Goal: Task Accomplishment & Management: Manage account settings

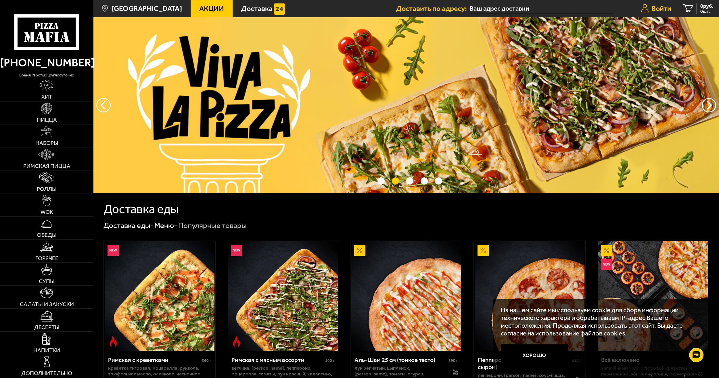
click at [661, 5] on span "Войти" at bounding box center [661, 8] width 20 height 7
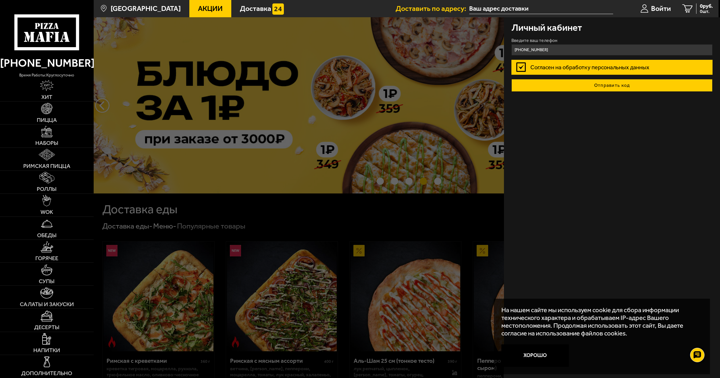
type input "[PHONE_NUMBER]"
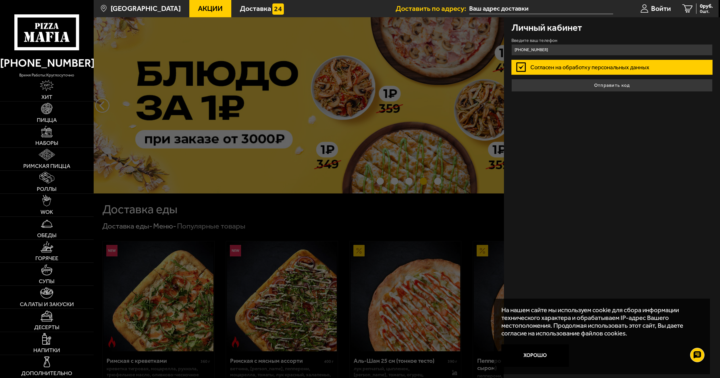
click at [631, 87] on button "Отправить код" at bounding box center [612, 85] width 201 height 13
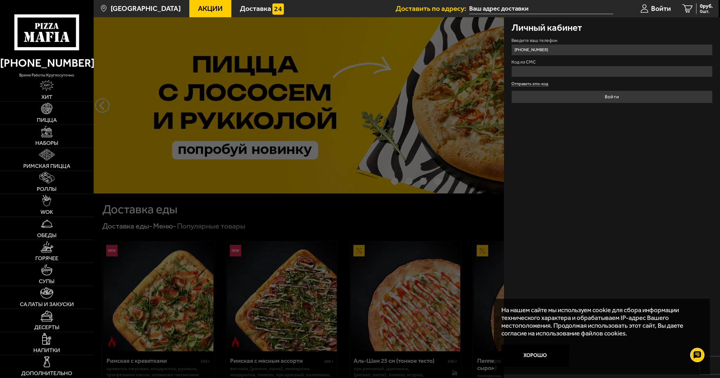
click at [535, 82] on form "Введите ваш телефон [PHONE_NUMBER] Код из СМС Отправить sms-код Войти" at bounding box center [612, 70] width 201 height 65
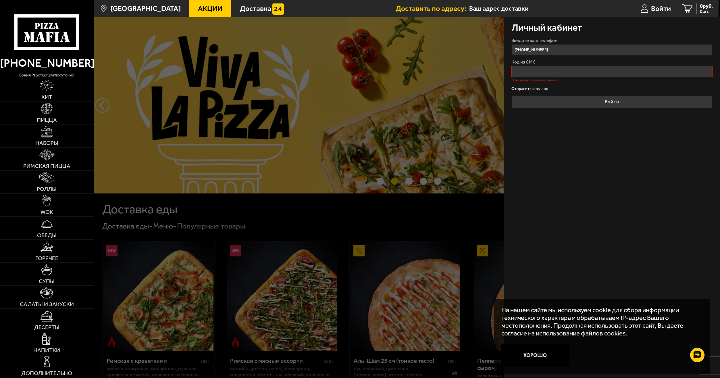
click at [535, 87] on button "Отправить sms-код" at bounding box center [530, 89] width 37 height 4
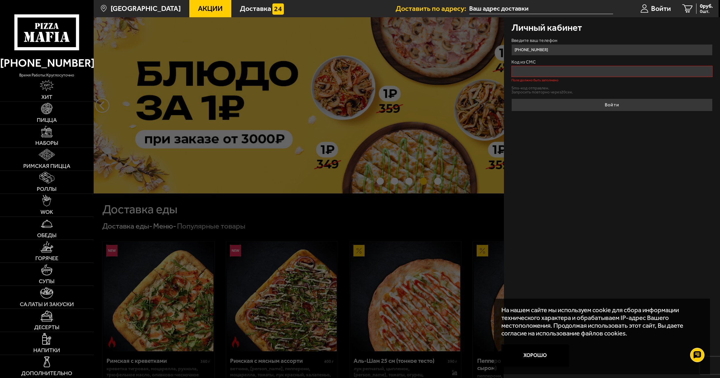
click at [544, 75] on input "Код из СМС" at bounding box center [612, 71] width 201 height 11
click at [569, 71] on input "Код из СМС" at bounding box center [612, 71] width 201 height 11
drag, startPoint x: 601, startPoint y: 153, endPoint x: 601, endPoint y: 138, distance: 15.0
click at [603, 149] on div "Личный кабинет Введите ваш телефон +7 (921) 785-08-48 Код из СМС Поле должно бы…" at bounding box center [612, 197] width 216 height 361
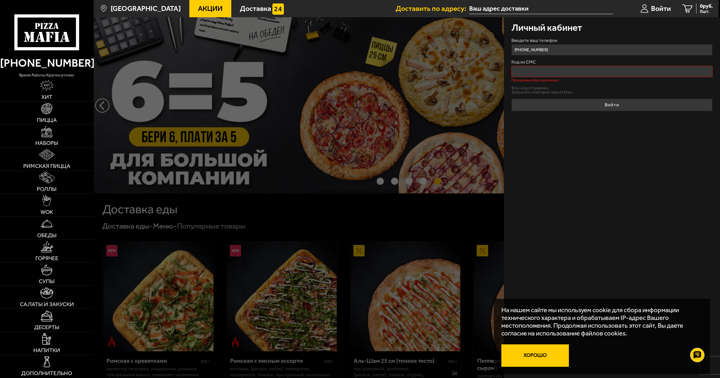
click at [535, 360] on button "Хорошо" at bounding box center [536, 355] width 68 height 22
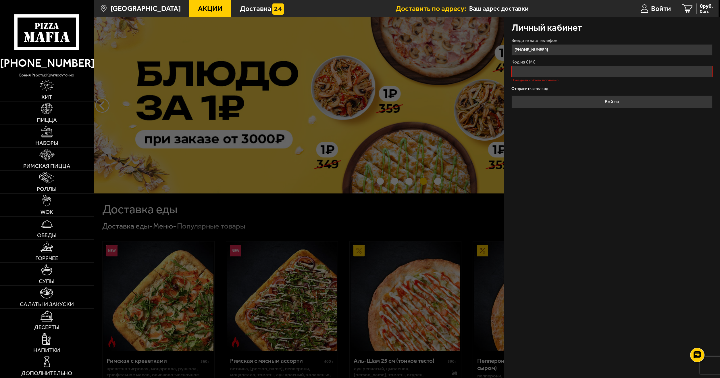
click at [524, 90] on button "Отправить sms-код" at bounding box center [530, 89] width 37 height 4
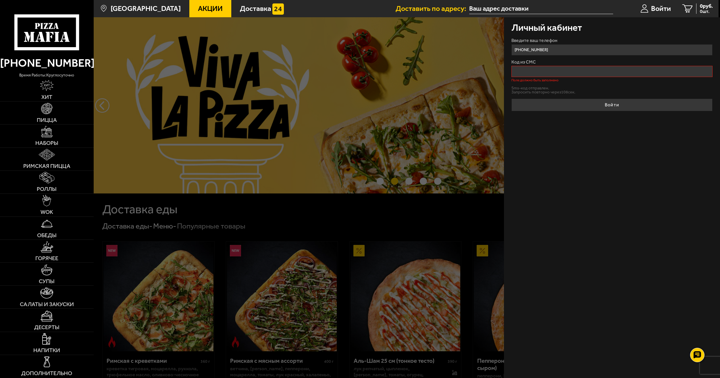
click at [595, 252] on div "Личный кабинет Введите ваш телефон +7 (921) 785-08-48 Код из СМС Поле должно бы…" at bounding box center [612, 197] width 216 height 361
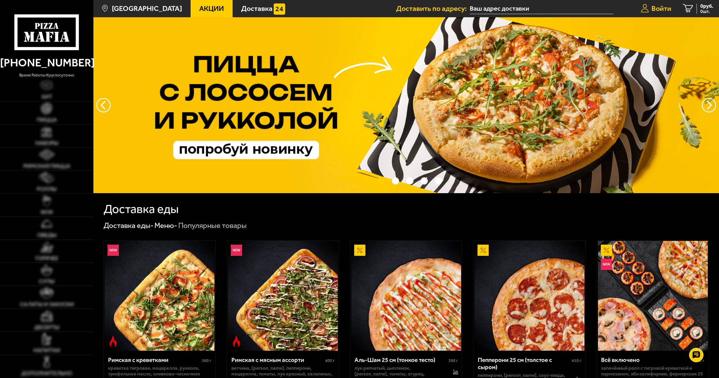
click at [663, 7] on span "Войти" at bounding box center [661, 8] width 20 height 7
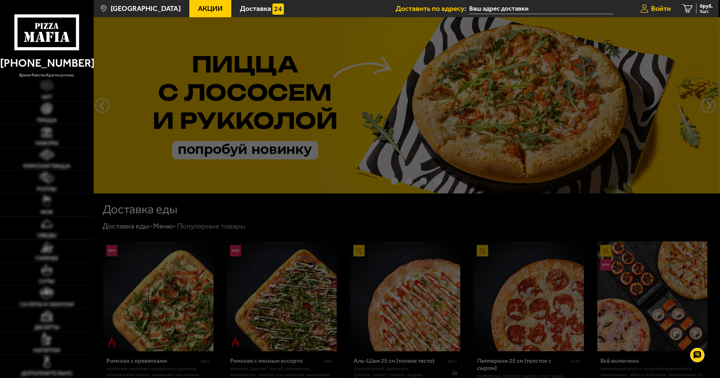
click at [658, 6] on span "Войти" at bounding box center [661, 8] width 20 height 7
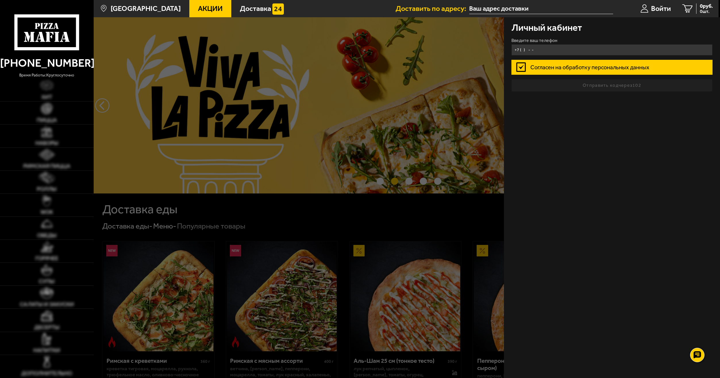
click at [523, 51] on input "+7 ( ) - -" at bounding box center [612, 49] width 201 height 11
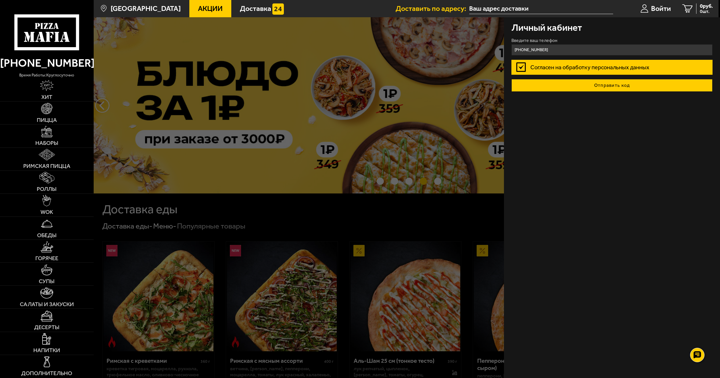
type input "[PHONE_NUMBER]"
click at [591, 86] on button "Отправить код" at bounding box center [612, 85] width 201 height 13
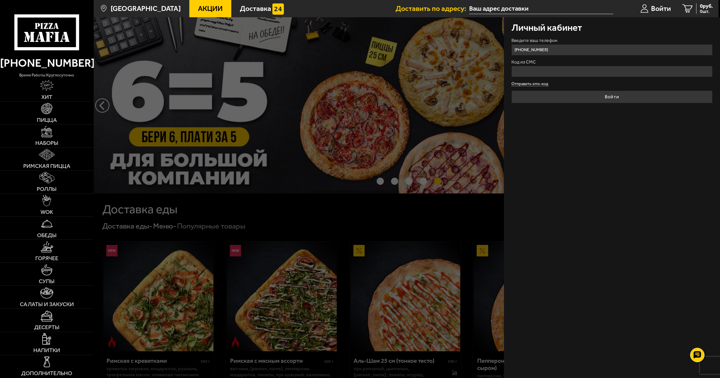
click at [518, 84] on form "Введите ваш телефон [PHONE_NUMBER] Код из СМС Отправить sms-код Войти" at bounding box center [612, 70] width 201 height 65
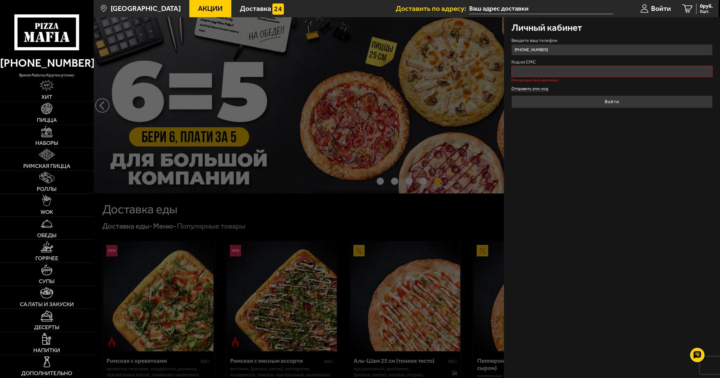
click at [524, 88] on button "Отправить sms-код" at bounding box center [530, 89] width 37 height 4
